Goal: Entertainment & Leisure: Browse casually

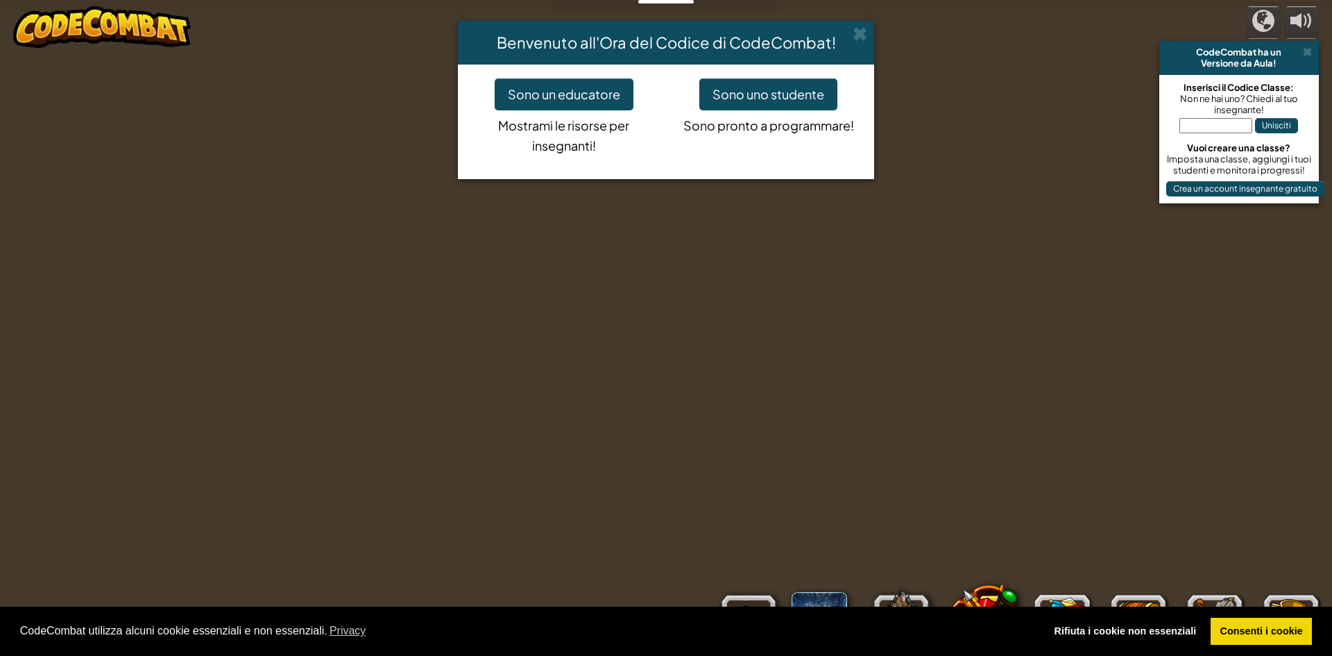
select select "it"
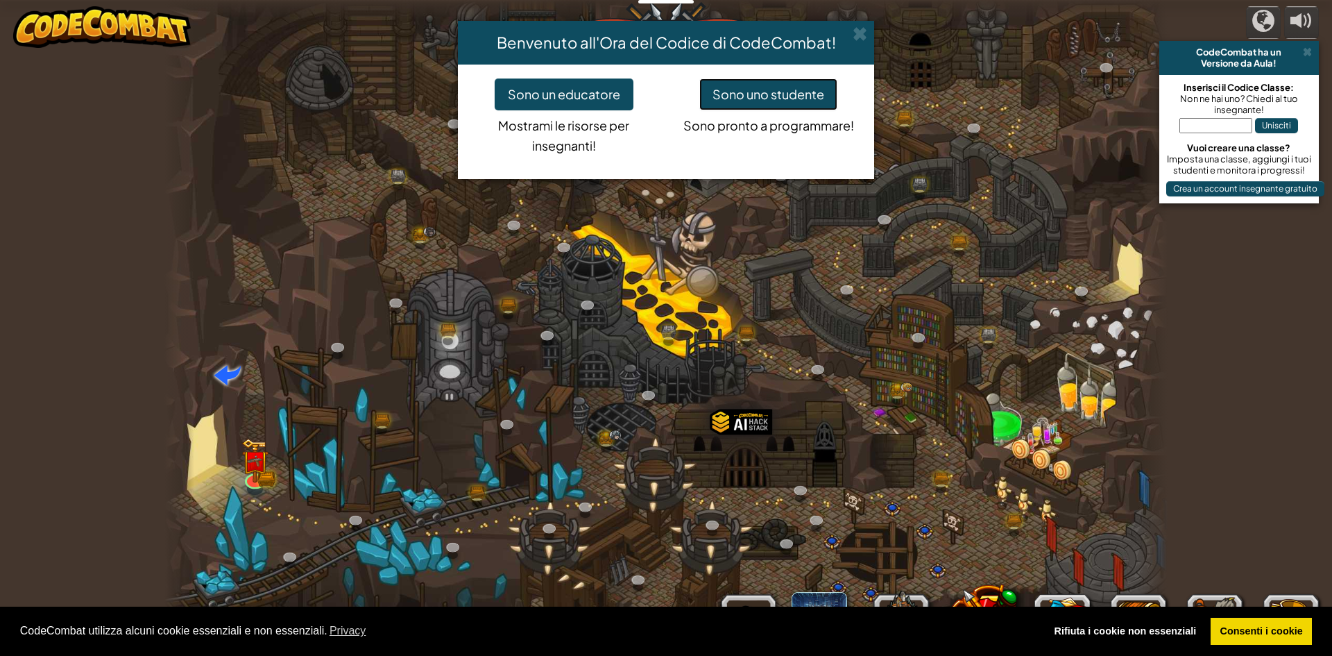
click at [820, 91] on button "Sono uno studente" at bounding box center [769, 94] width 138 height 32
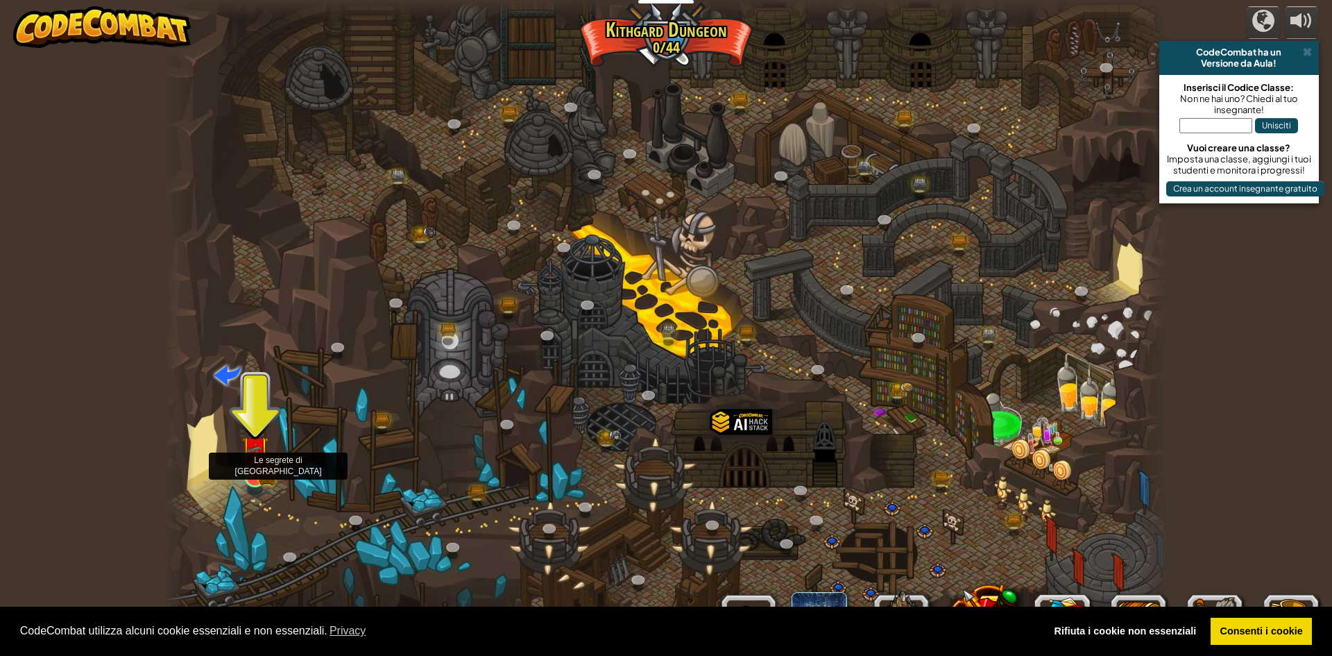
click at [256, 468] on img at bounding box center [254, 450] width 27 height 60
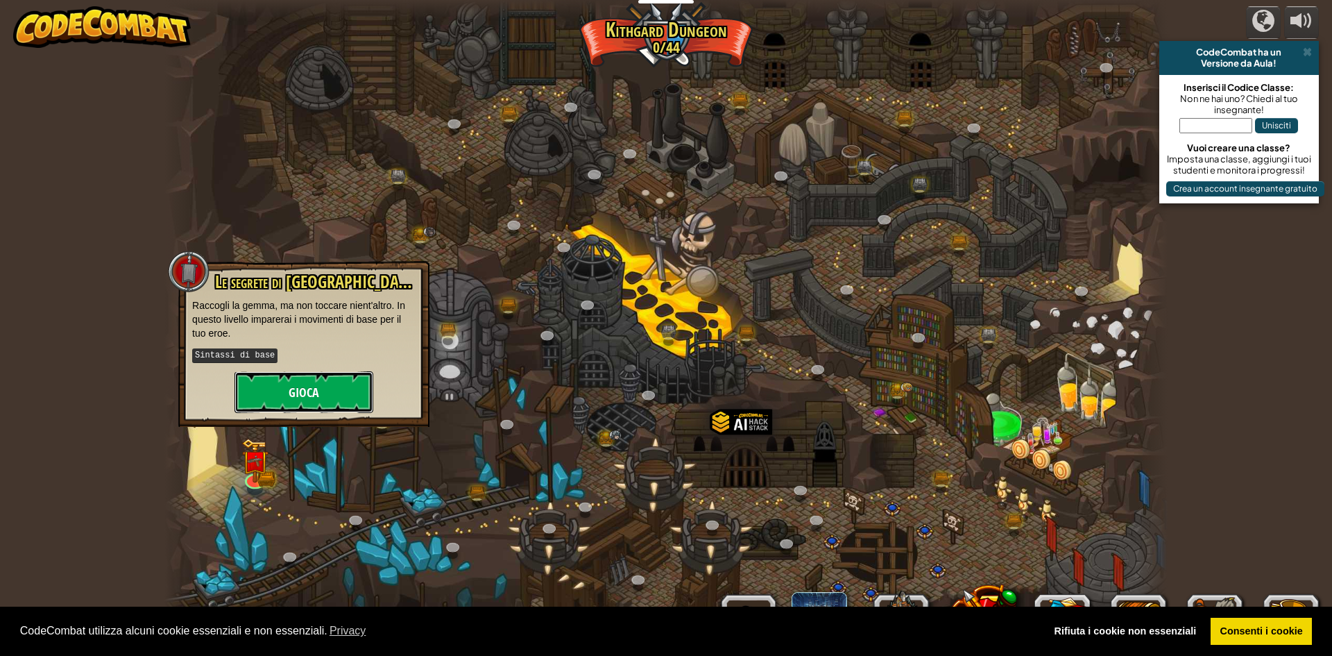
click at [294, 384] on button "Gioca" at bounding box center [304, 392] width 139 height 42
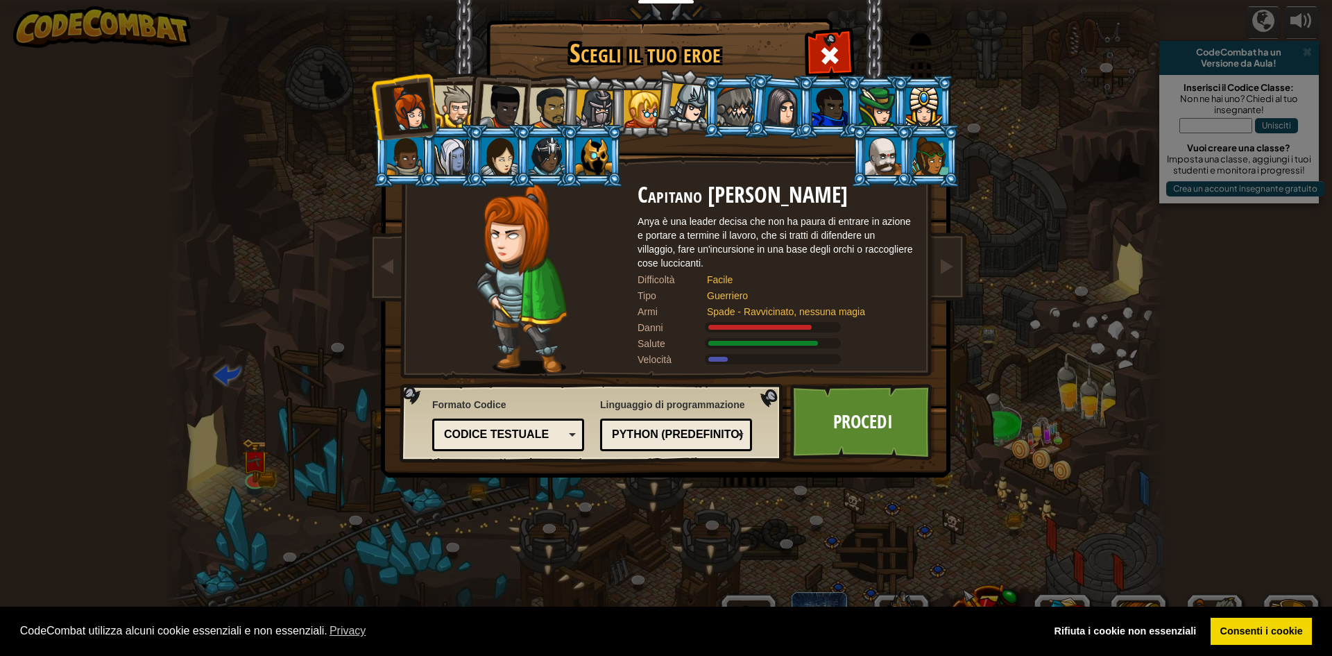
click at [582, 173] on div at bounding box center [594, 155] width 36 height 37
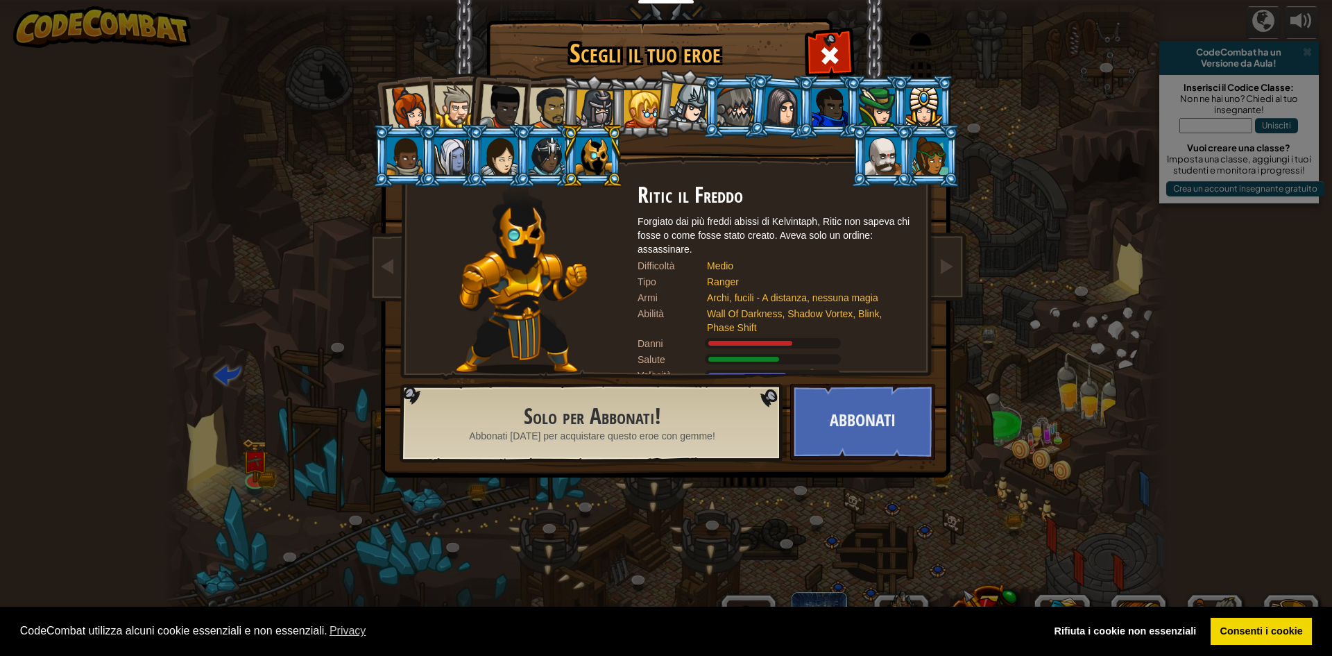
click at [654, 119] on li at bounding box center [686, 101] width 69 height 69
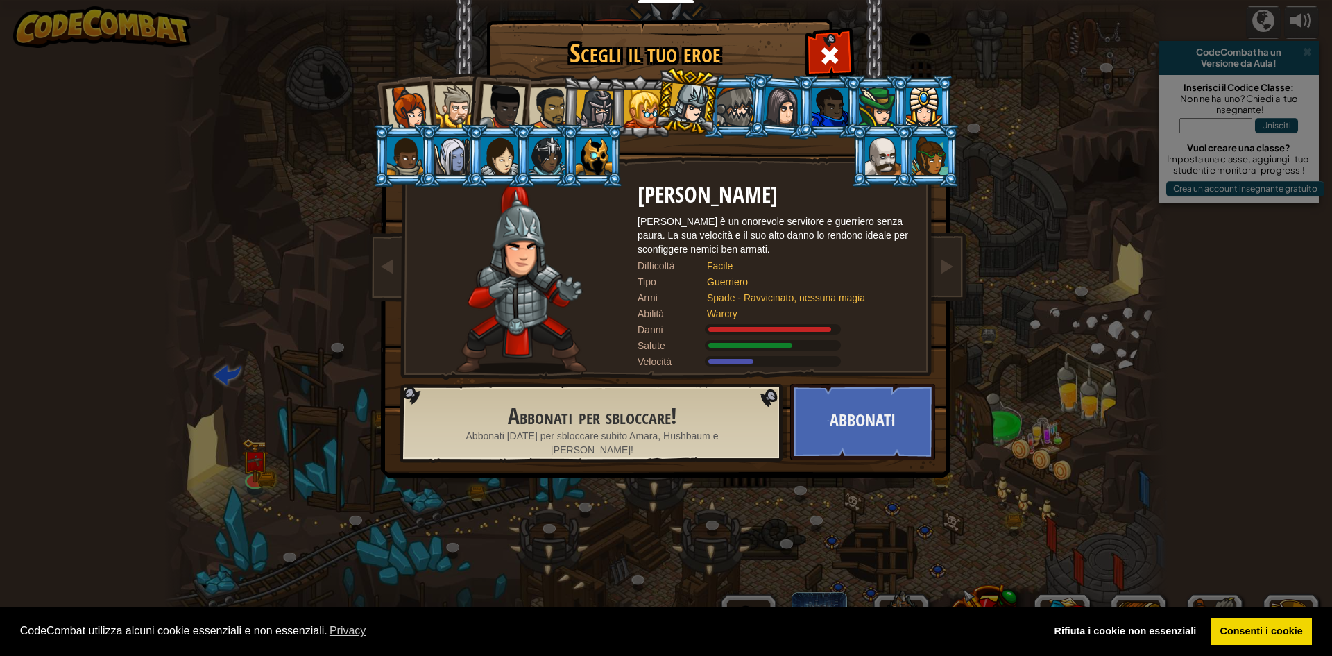
click at [602, 164] on div at bounding box center [594, 155] width 36 height 37
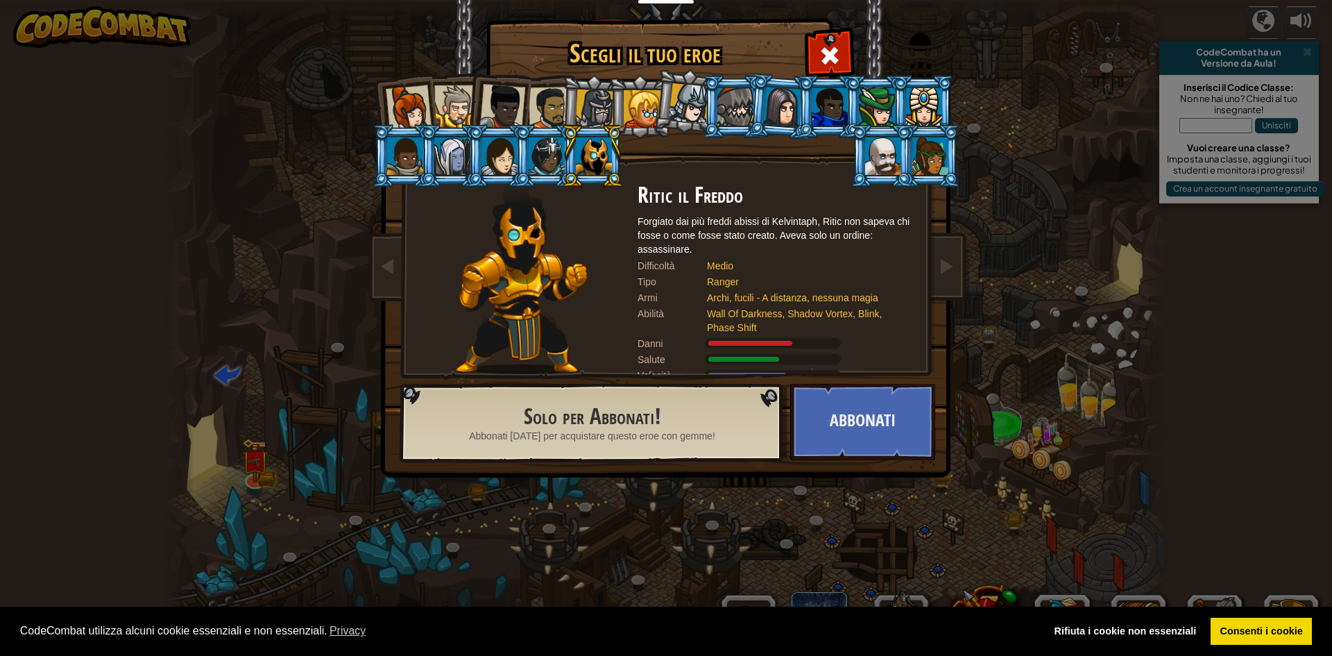
click at [411, 108] on div at bounding box center [409, 108] width 46 height 46
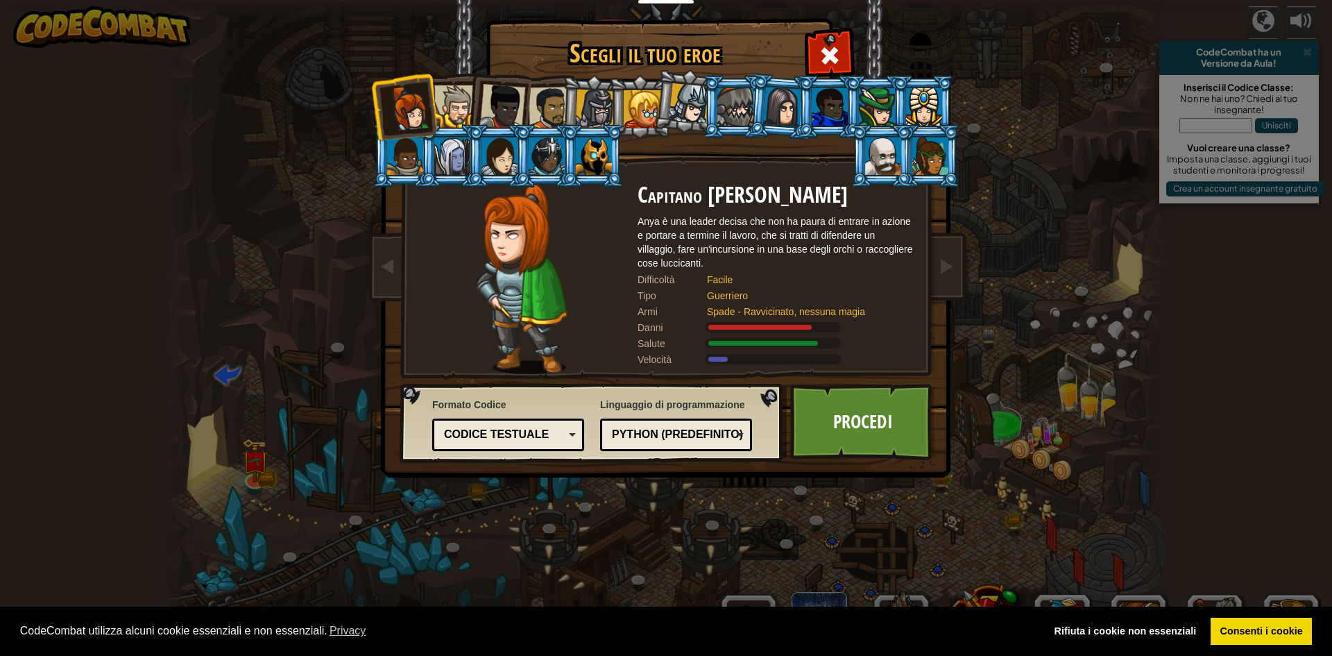
drag, startPoint x: 434, startPoint y: 93, endPoint x: 470, endPoint y: 90, distance: 36.2
click at [434, 93] on li at bounding box center [404, 106] width 68 height 68
click at [473, 90] on li at bounding box center [498, 104] width 68 height 68
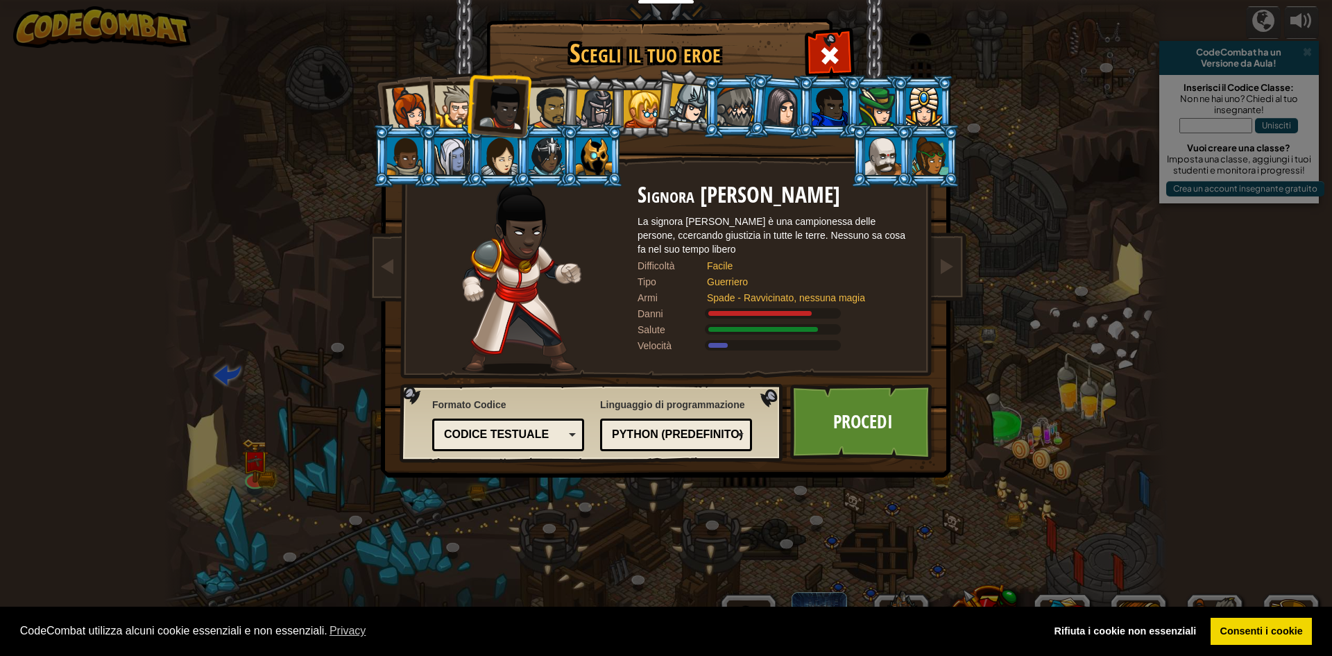
click at [458, 98] on div at bounding box center [455, 106] width 42 height 42
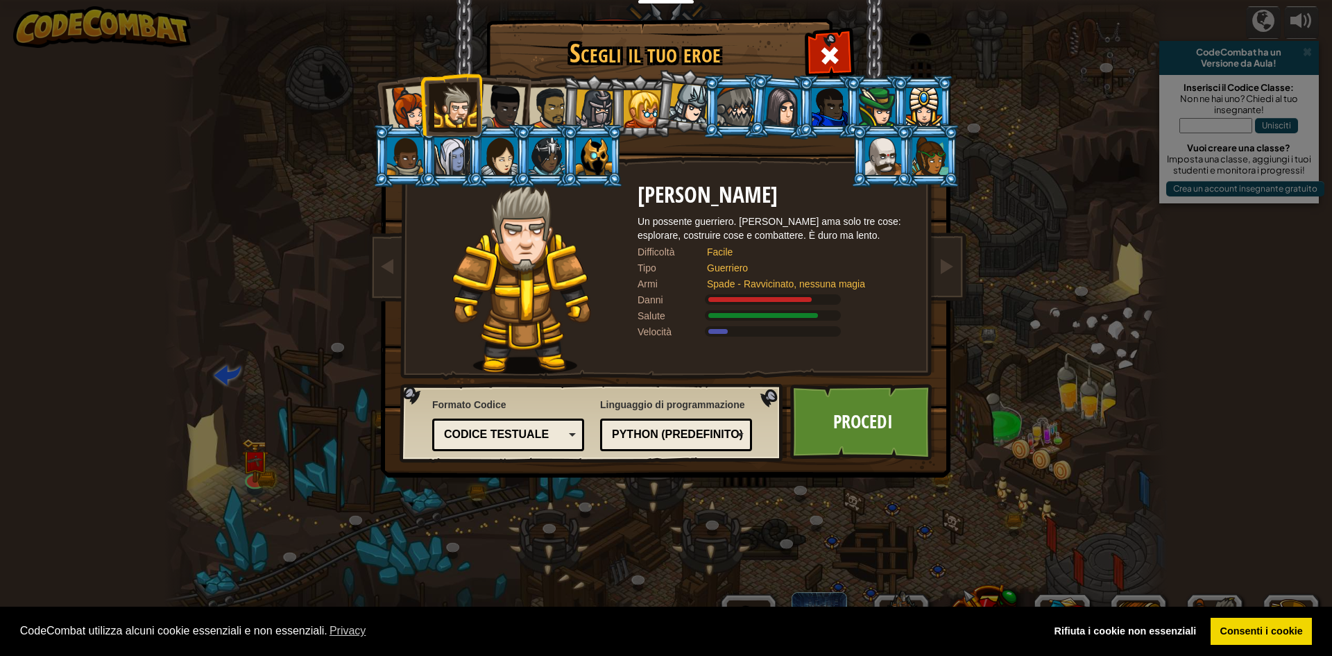
click at [552, 100] on div at bounding box center [550, 108] width 43 height 43
